Goal: Check status: Check status

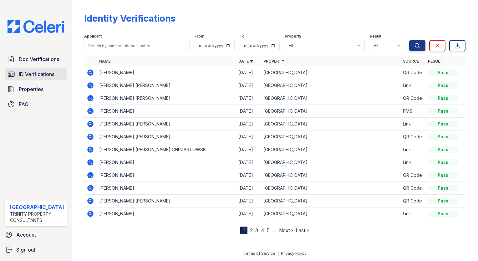
click at [34, 71] on span "ID Verifications" at bounding box center [37, 74] width 36 height 8
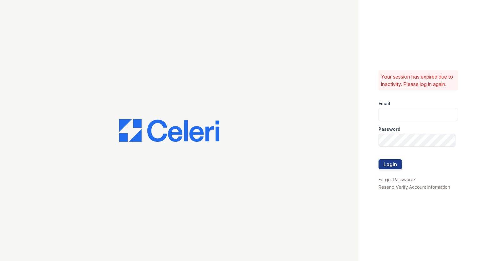
type input "arrivestreetervilleleasing@trinity-pm.com"
click at [395, 169] on button "Login" at bounding box center [390, 164] width 23 height 10
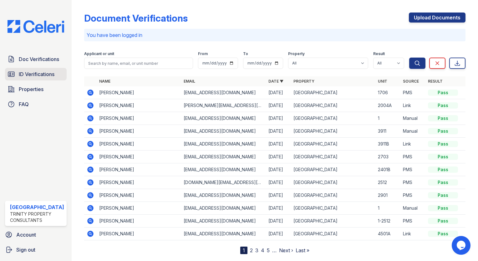
click at [26, 77] on span "ID Verifications" at bounding box center [37, 74] width 36 height 8
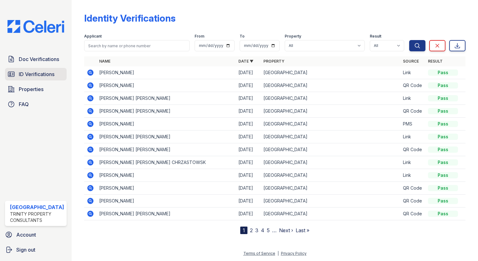
click at [9, 72] on icon at bounding box center [11, 74] width 6 height 5
click at [87, 96] on icon at bounding box center [90, 98] width 6 height 6
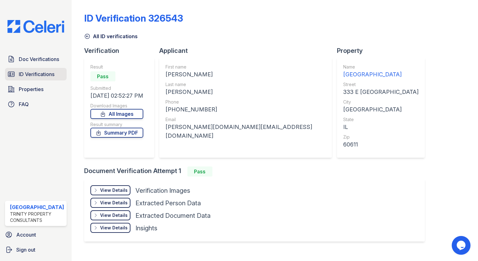
click at [51, 72] on span "ID Verifications" at bounding box center [37, 74] width 36 height 8
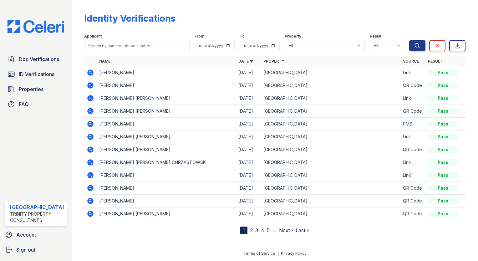
click at [88, 74] on icon at bounding box center [90, 72] width 6 height 6
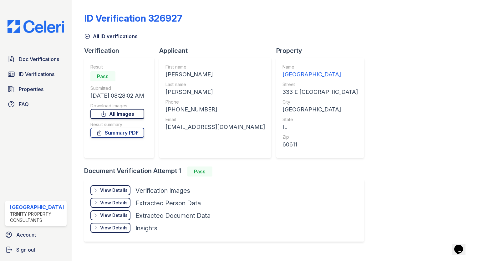
click at [120, 113] on link "All Images" at bounding box center [117, 114] width 54 height 10
click at [471, 52] on div "ID Verification 326927 All ID verifications Verification Result Pass Submitted …" at bounding box center [275, 130] width 406 height 261
click at [38, 73] on span "ID Verifications" at bounding box center [37, 74] width 36 height 8
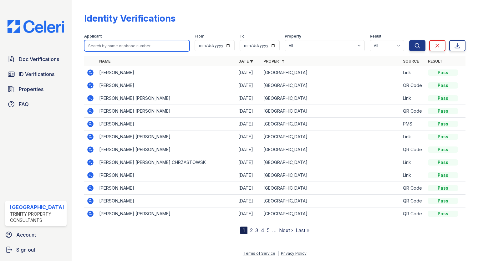
click at [105, 43] on input "search" at bounding box center [136, 45] width 105 height 11
type input "albert chap"
click at [409, 40] on button "Search" at bounding box center [417, 45] width 16 height 11
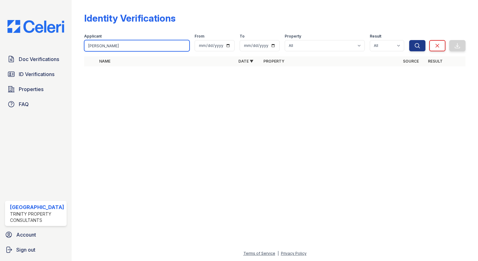
click at [118, 45] on input "albert chap" at bounding box center [136, 45] width 105 height 11
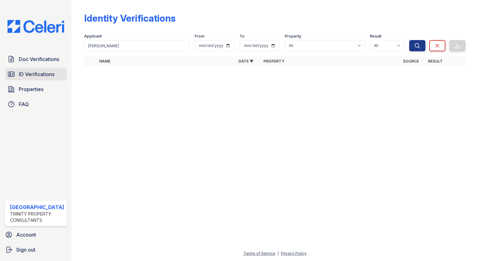
click at [51, 70] on span "ID Verifications" at bounding box center [37, 74] width 36 height 8
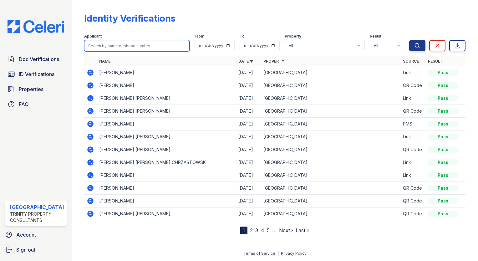
click at [104, 47] on input "search" at bounding box center [136, 45] width 105 height 11
type input "albert chap"
click at [409, 40] on button "Search" at bounding box center [417, 45] width 16 height 11
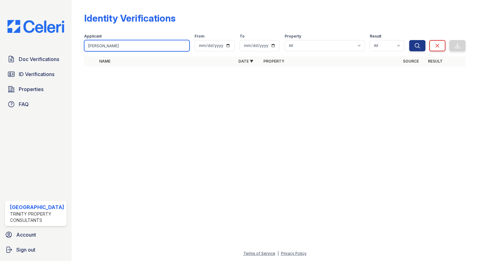
click at [115, 41] on input "albert chap" at bounding box center [136, 45] width 105 height 11
type input "albert"
click at [409, 40] on button "Search" at bounding box center [417, 45] width 16 height 11
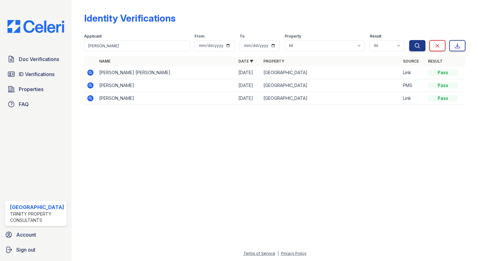
click at [87, 85] on icon at bounding box center [91, 86] width 8 height 8
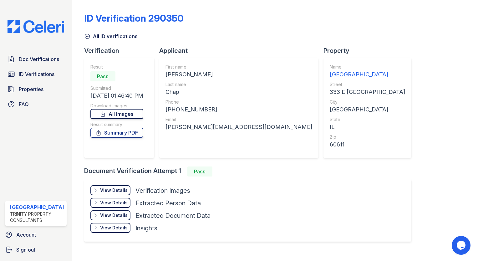
click at [118, 116] on link "All Images" at bounding box center [116, 114] width 53 height 10
click at [109, 114] on link "All Images" at bounding box center [116, 114] width 53 height 10
click at [450, 42] on div "ID Verification 290350 All ID verifications Verification Result Pass Submitted …" at bounding box center [274, 127] width 381 height 248
